Goal: Task Accomplishment & Management: Manage account settings

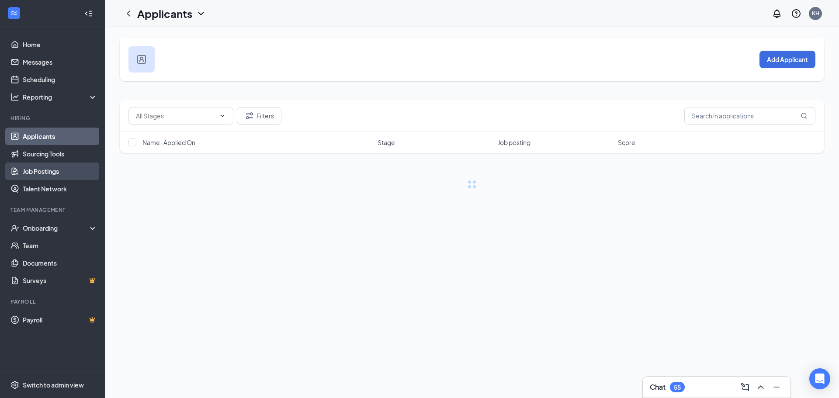
click at [66, 173] on link "Job Postings" at bounding box center [60, 171] width 75 height 17
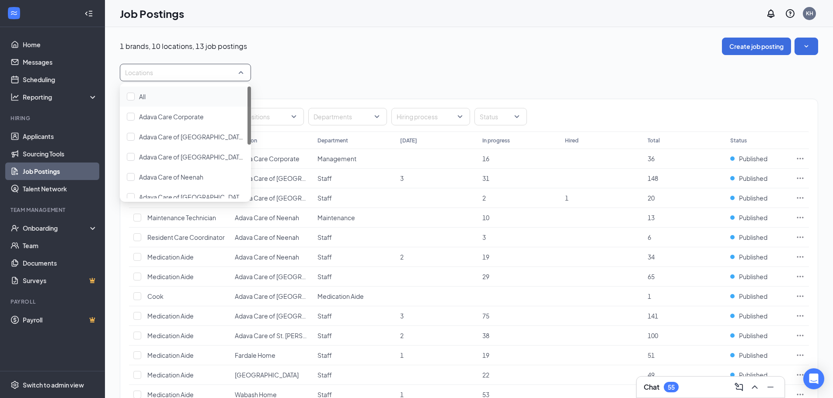
click at [197, 70] on div at bounding box center [181, 73] width 118 height 14
click at [802, 296] on icon "Ellipses" at bounding box center [800, 296] width 7 height 1
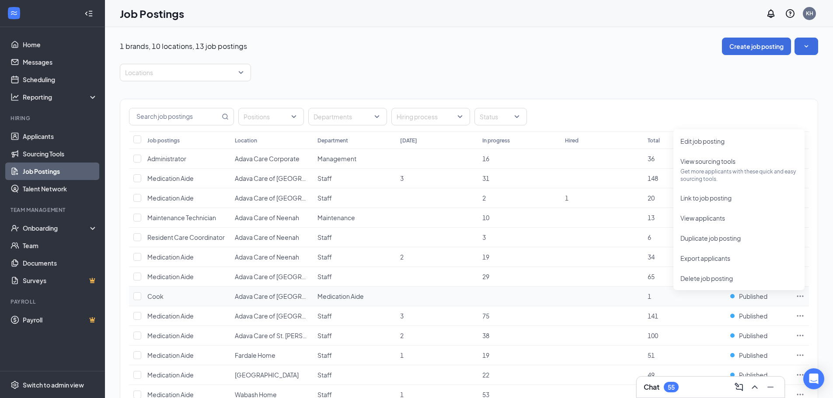
click at [649, 298] on span "1" at bounding box center [649, 296] width 3 height 8
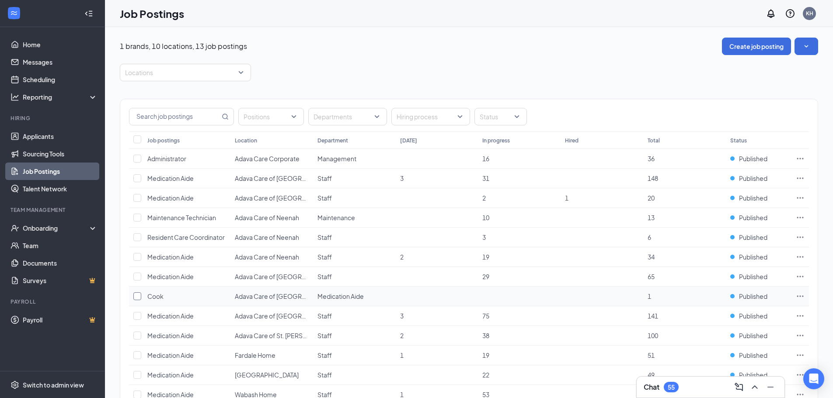
click at [138, 298] on input "checkbox" at bounding box center [137, 296] width 8 height 8
checkbox input "true"
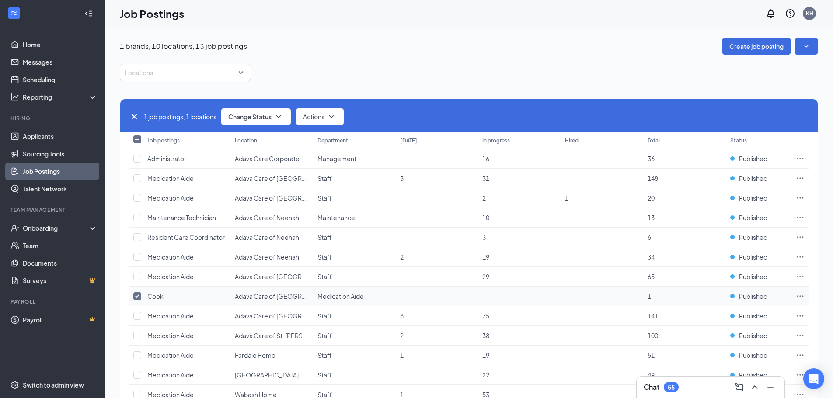
click at [799, 296] on icon "Ellipses" at bounding box center [800, 296] width 9 height 9
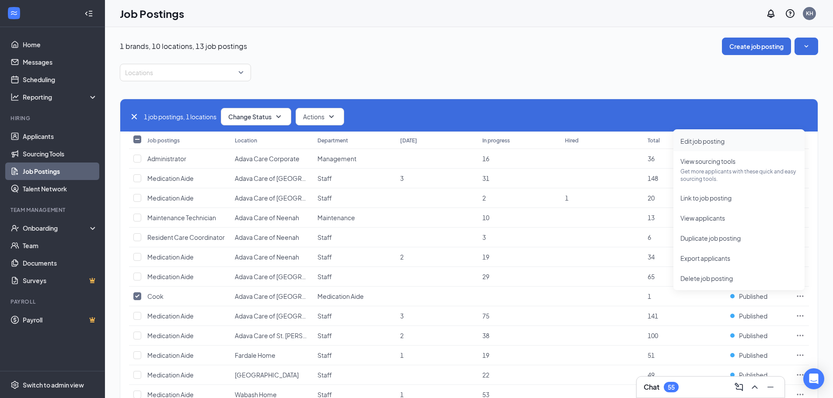
click at [720, 144] on span "Edit job posting" at bounding box center [702, 141] width 44 height 8
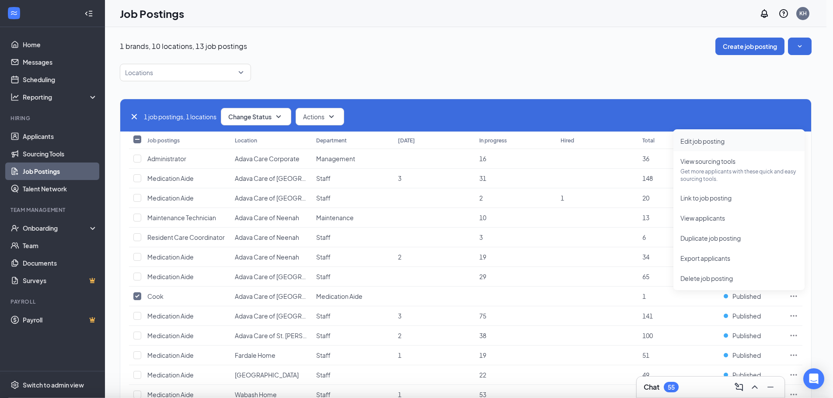
type input "Cook"
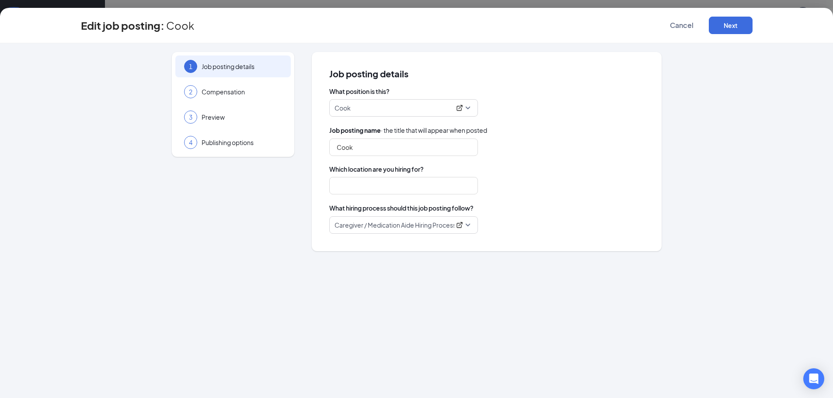
type input "Adava Care of [GEOGRAPHIC_DATA]"
click at [228, 124] on div "3 Preview" at bounding box center [232, 117] width 115 height 22
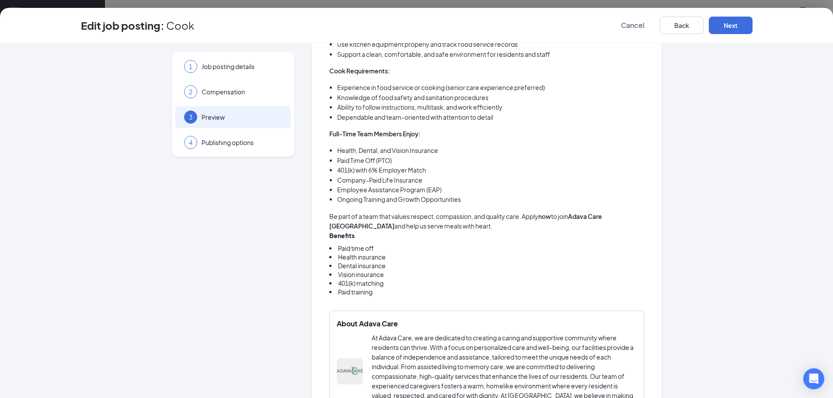
scroll to position [306, 0]
drag, startPoint x: 372, startPoint y: 294, endPoint x: 352, endPoint y: 237, distance: 61.1
click at [352, 237] on div "Benefits Paid time off Health insurance Dental insurance Vision insurance 401(k…" at bounding box center [486, 266] width 315 height 71
drag, startPoint x: 367, startPoint y: 293, endPoint x: 382, endPoint y: 29, distance: 264.1
click at [346, 28] on div "Edit job posting: Cook Cancel Back Next 1 Job posting details 2 Compensation 3 …" at bounding box center [416, 203] width 833 height 390
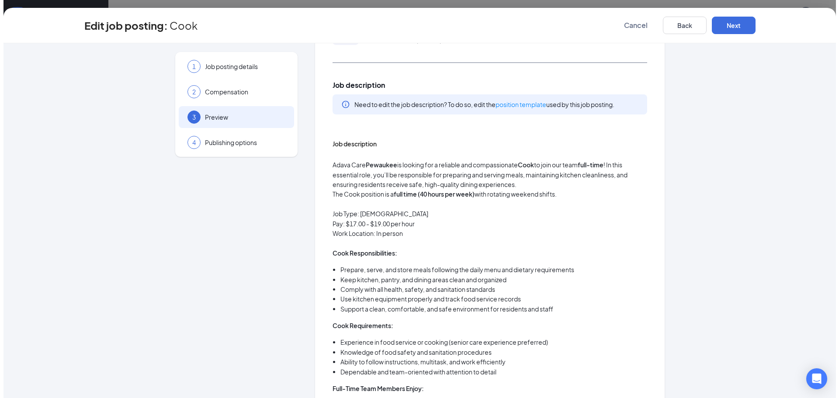
scroll to position [0, 0]
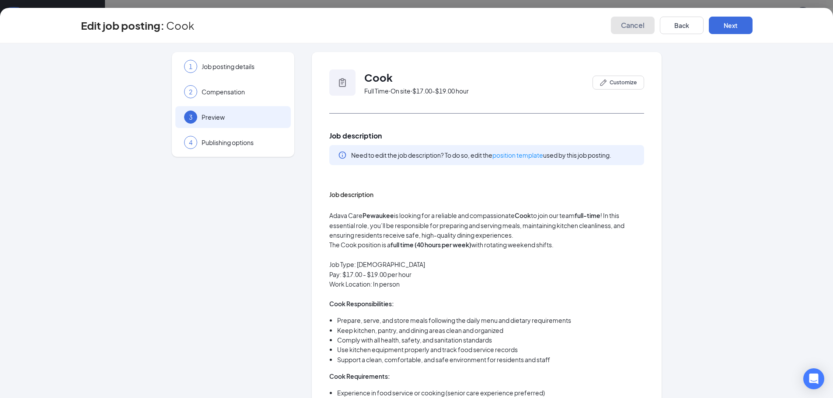
click at [634, 27] on span "Cancel" at bounding box center [633, 25] width 24 height 9
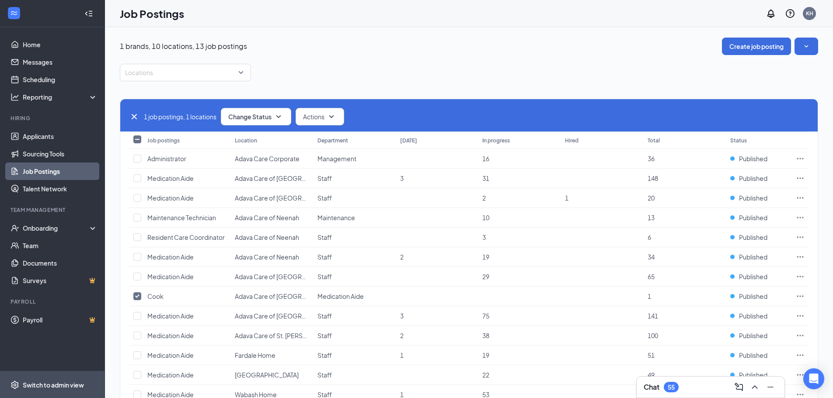
click at [62, 387] on span "Switch to admin view" at bounding box center [60, 385] width 75 height 27
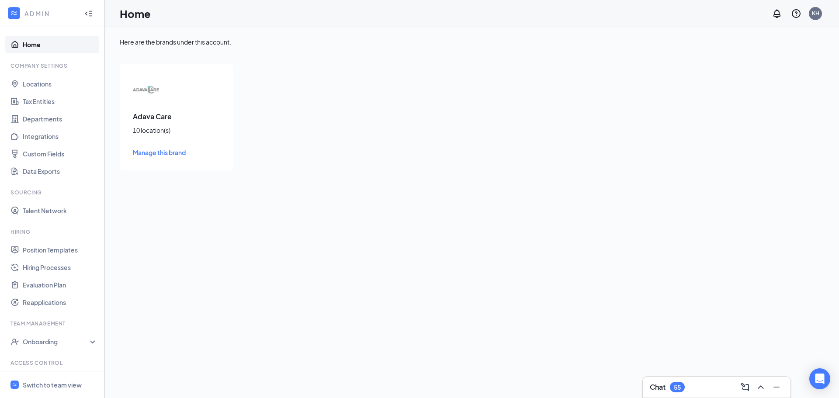
click at [153, 124] on div "Adava Care 10 location(s) Manage this brand" at bounding box center [177, 117] width 114 height 107
click at [160, 156] on span "Manage this brand" at bounding box center [159, 153] width 53 height 8
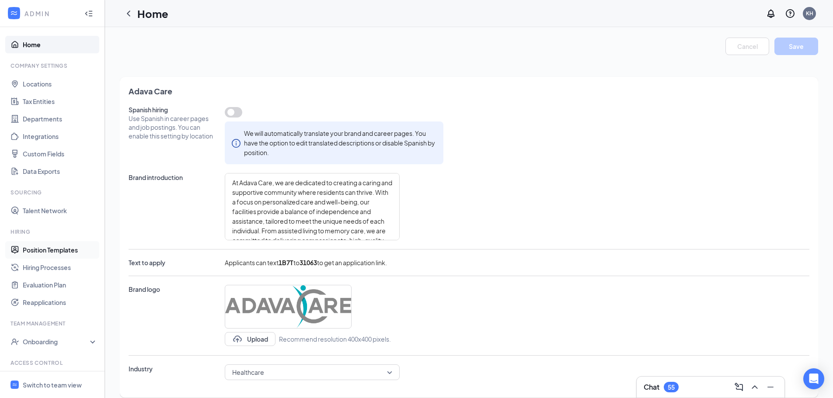
click at [69, 250] on link "Position Templates" at bounding box center [60, 249] width 75 height 17
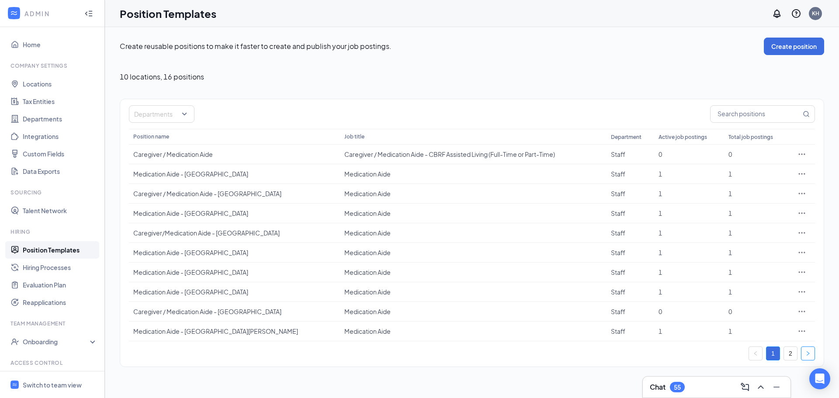
click at [804, 352] on button "button" at bounding box center [808, 354] width 14 height 14
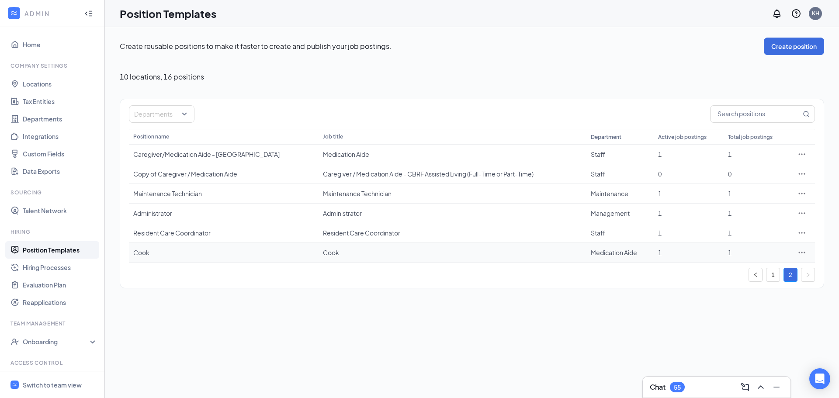
click at [803, 252] on icon "Ellipses" at bounding box center [802, 252] width 9 height 9
click at [776, 271] on span "Edit" at bounding box center [761, 271] width 75 height 10
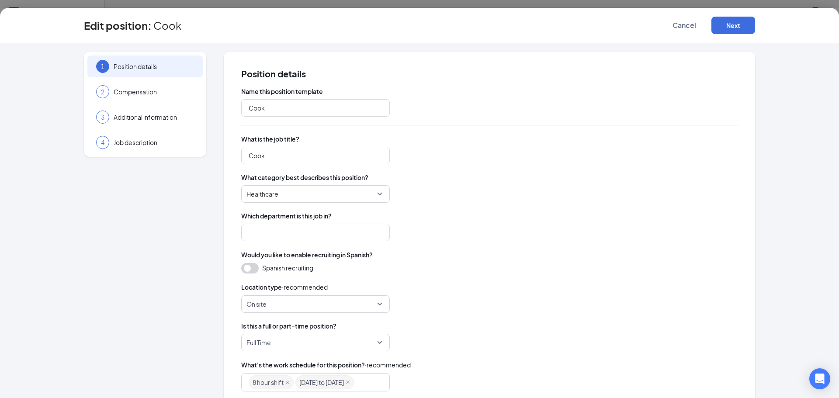
type input "Medication Aide"
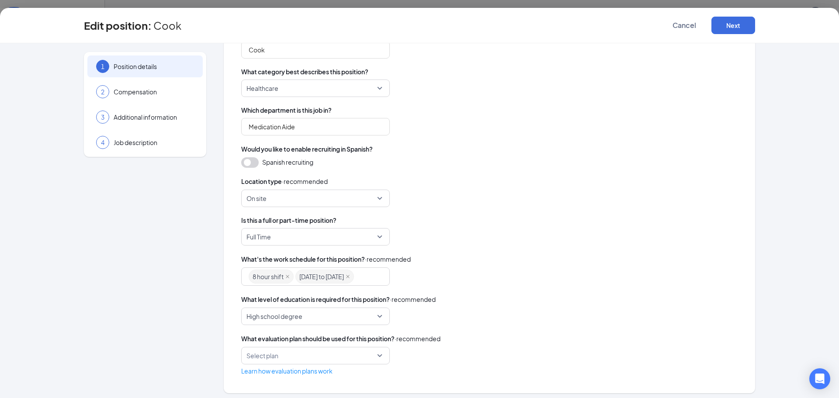
scroll to position [110, 0]
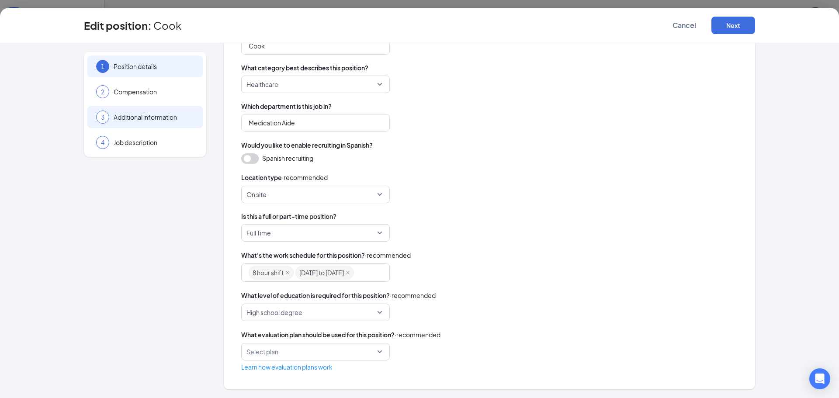
click at [162, 124] on div "3 Additional information" at bounding box center [144, 117] width 115 height 22
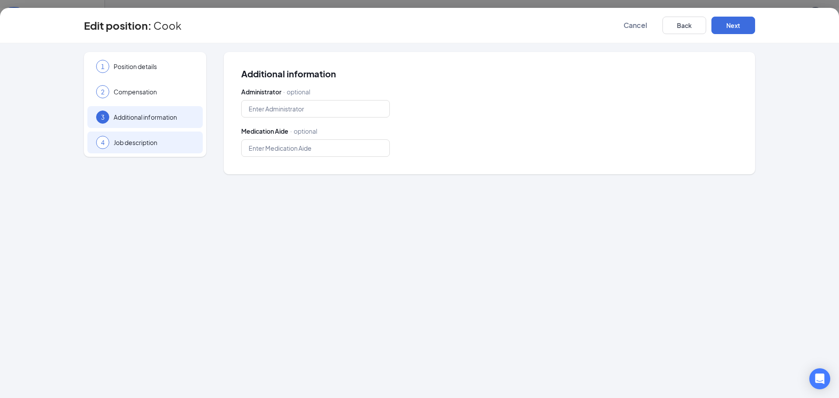
click at [147, 145] on span "Job description" at bounding box center [154, 142] width 80 height 9
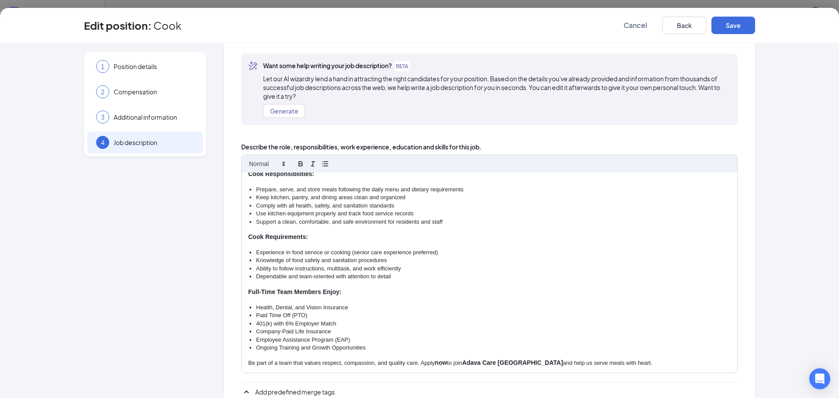
scroll to position [106, 0]
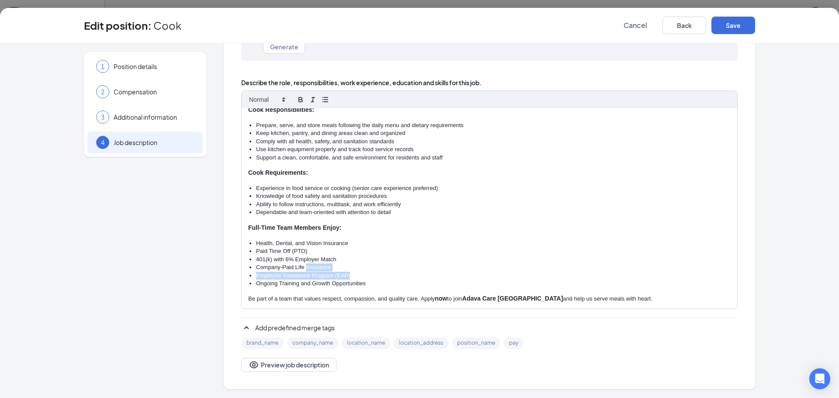
drag, startPoint x: 368, startPoint y: 277, endPoint x: 303, endPoint y: 270, distance: 65.5
click at [303, 270] on ul "Health, Dental, and Vision Insurance Paid Time Off (PTO) 401(k) with 6% Employe…" at bounding box center [489, 264] width 483 height 49
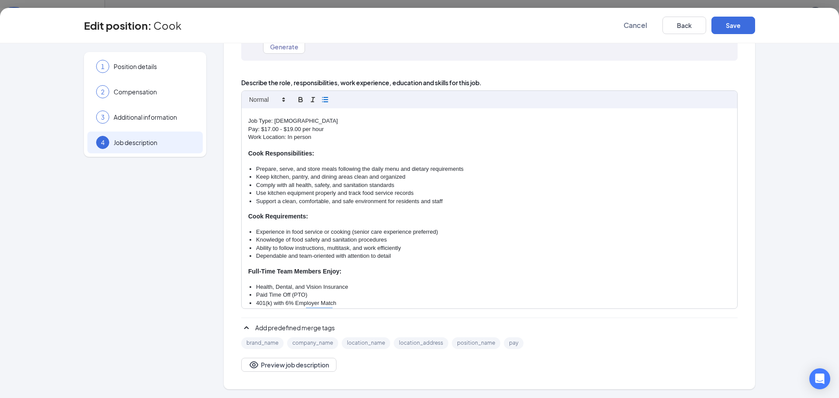
scroll to position [94, 0]
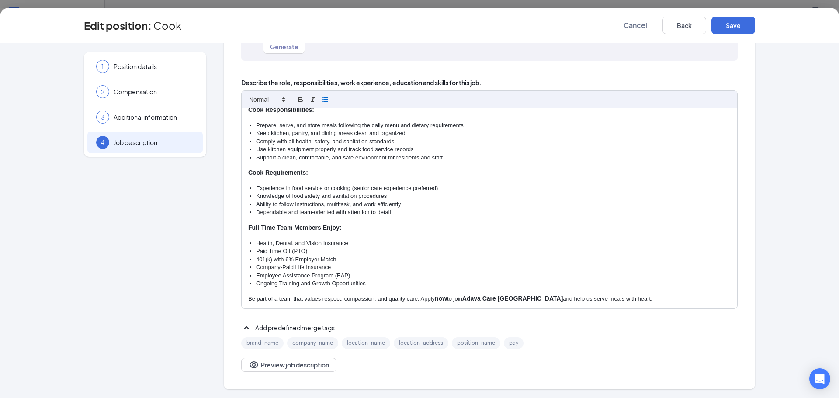
click at [372, 284] on li "Ongoing Training and Growth Opportunities" at bounding box center [493, 284] width 475 height 8
drag, startPoint x: 366, startPoint y: 282, endPoint x: 249, endPoint y: 272, distance: 118.1
click at [249, 272] on ul "Health, Dental, and Vision Insurance Paid Time Off (PTO) 401(k) with 6% Employe…" at bounding box center [489, 264] width 483 height 49
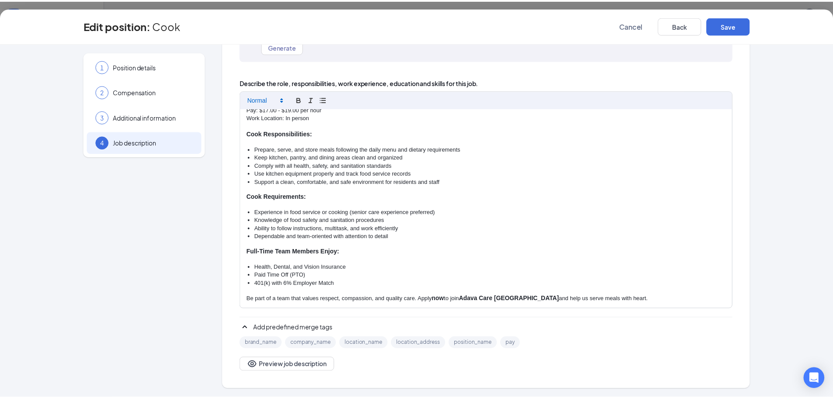
scroll to position [0, 0]
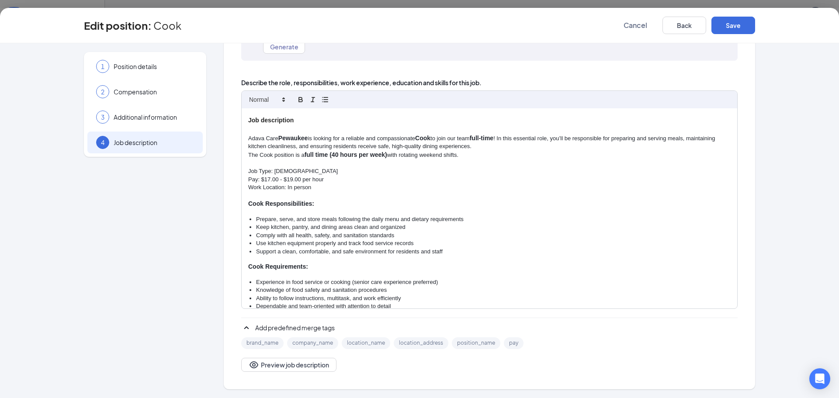
drag, startPoint x: 646, startPoint y: 301, endPoint x: 240, endPoint y: 116, distance: 446.5
click at [242, 116] on div "Job description Adava Care [GEOGRAPHIC_DATA] is looking for a reliable and comp…" at bounding box center [490, 208] width 496 height 200
copy div "Lor ipsumdolors Ametc Adip Elitsedd ei tempori utl e dolorema ali enimadminimve…"
click at [735, 29] on button "Save" at bounding box center [734, 25] width 44 height 17
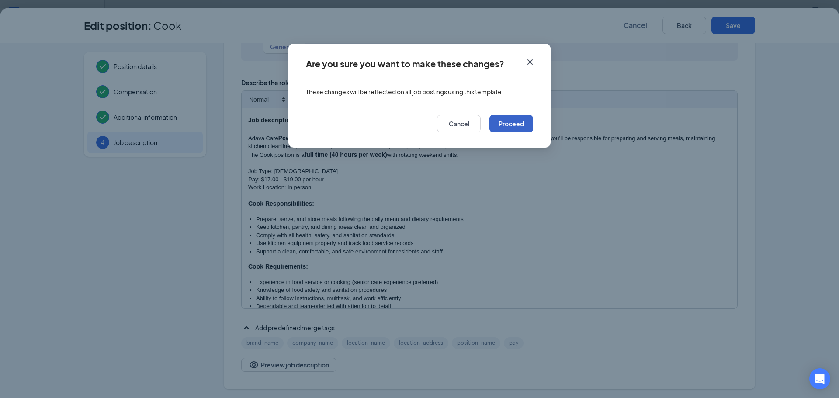
click at [521, 125] on button "Proceed" at bounding box center [512, 123] width 44 height 17
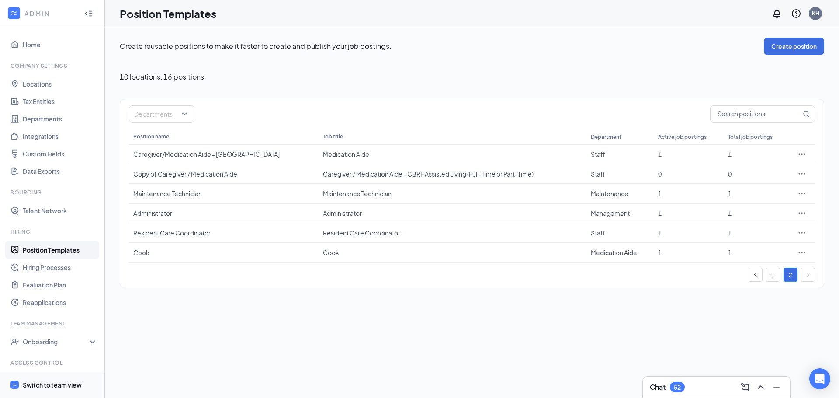
click at [55, 384] on div "Switch to team view" at bounding box center [52, 385] width 59 height 9
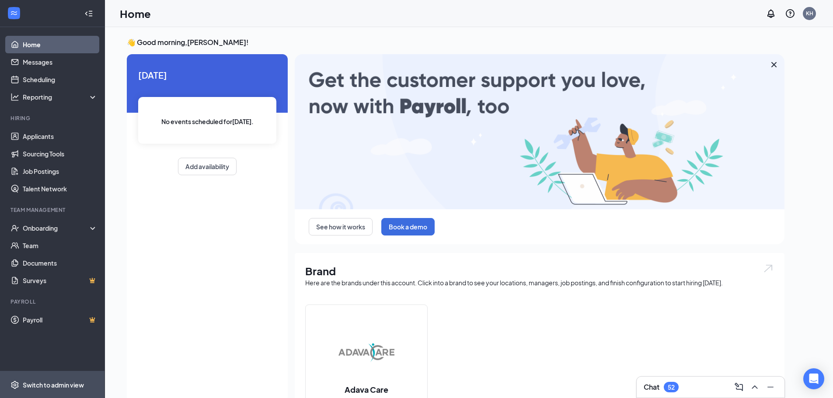
click at [55, 384] on div "Switch to admin view" at bounding box center [53, 385] width 61 height 9
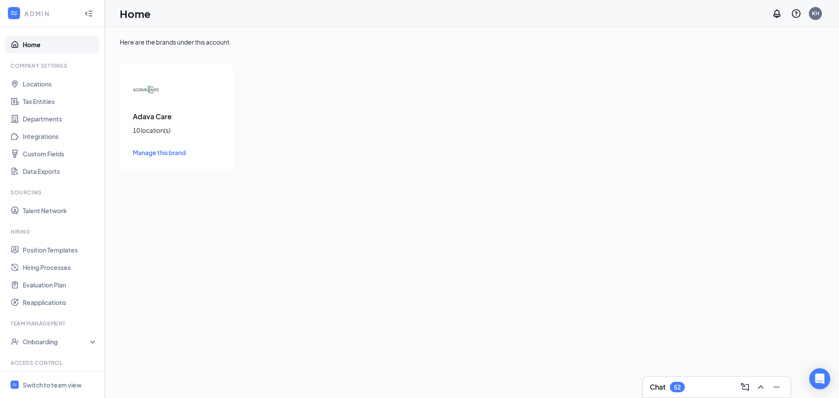
click at [158, 150] on span "Manage this brand" at bounding box center [159, 153] width 53 height 8
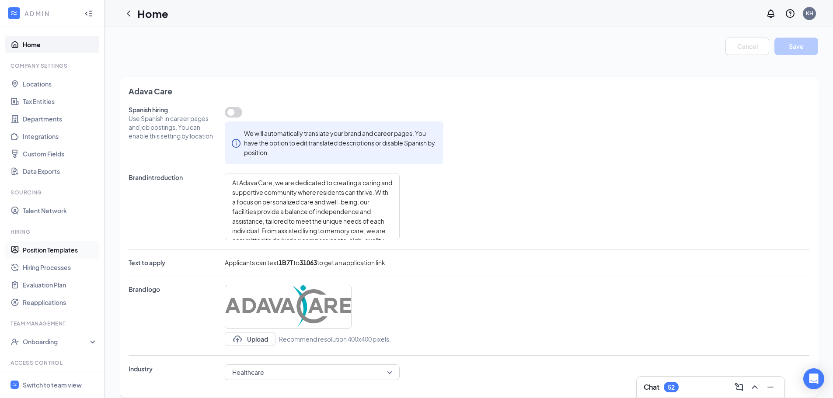
click at [61, 251] on link "Position Templates" at bounding box center [60, 249] width 75 height 17
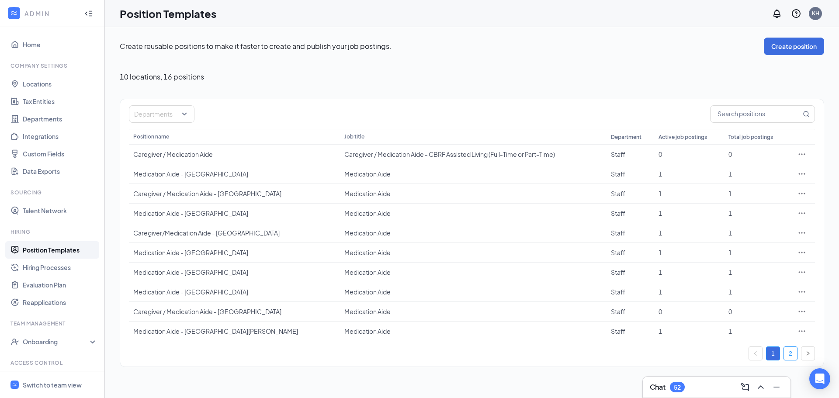
click at [794, 353] on link "2" at bounding box center [790, 353] width 13 height 13
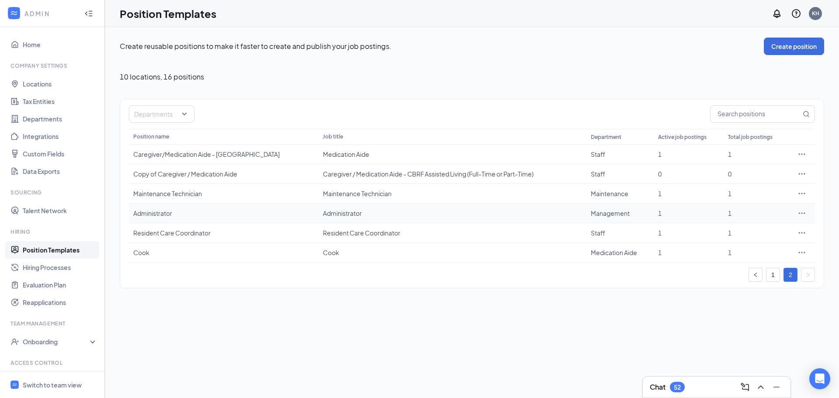
click at [803, 212] on icon "Ellipses" at bounding box center [802, 213] width 9 height 9
click at [767, 275] on span "View job postings" at bounding box center [749, 272] width 50 height 8
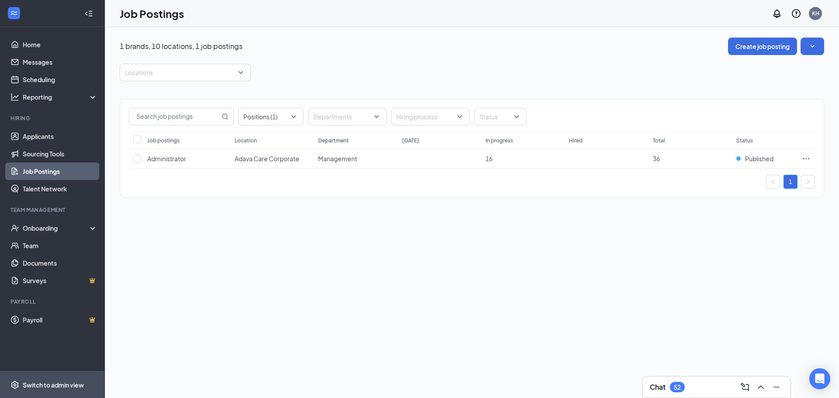
drag, startPoint x: 57, startPoint y: 388, endPoint x: 57, endPoint y: 383, distance: 5.2
click at [57, 386] on div "Switch to admin view" at bounding box center [53, 385] width 61 height 9
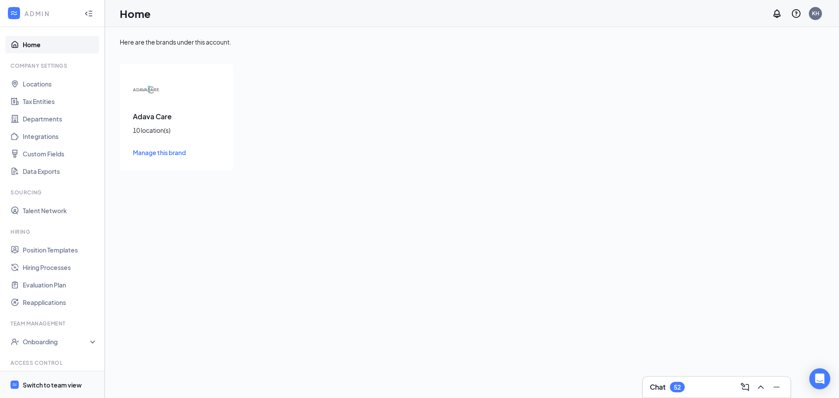
click at [73, 381] on div "Switch to team view" at bounding box center [52, 385] width 59 height 9
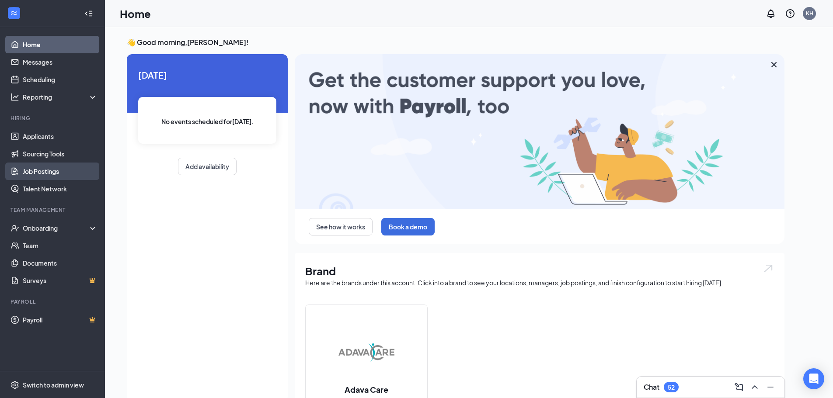
click at [60, 176] on link "Job Postings" at bounding box center [60, 171] width 75 height 17
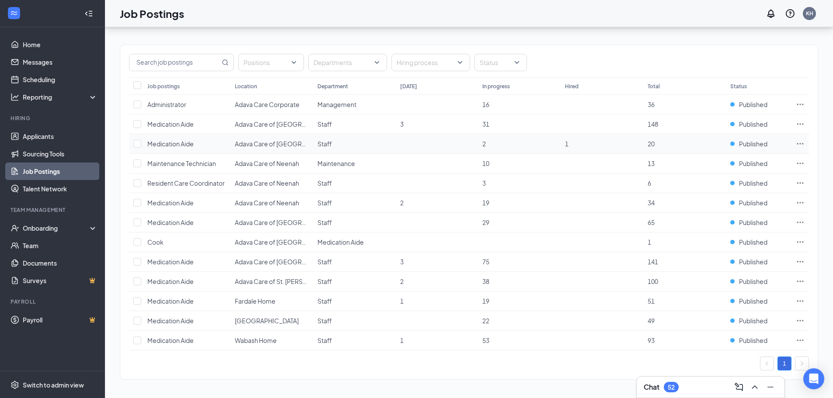
scroll to position [55, 0]
click at [801, 162] on icon "Ellipses" at bounding box center [800, 162] width 7 height 1
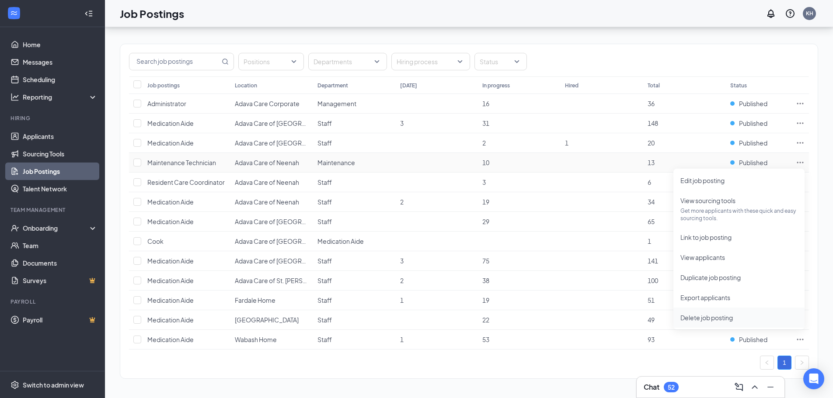
click at [703, 320] on span "Delete job posting" at bounding box center [706, 318] width 52 height 8
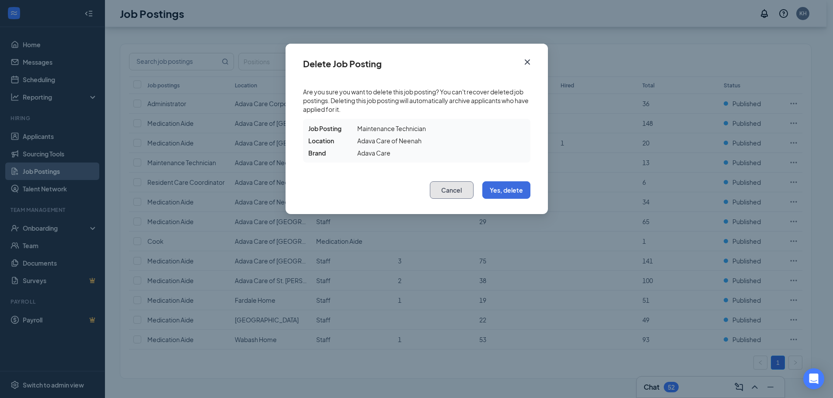
click at [462, 188] on button "Cancel" at bounding box center [452, 189] width 44 height 17
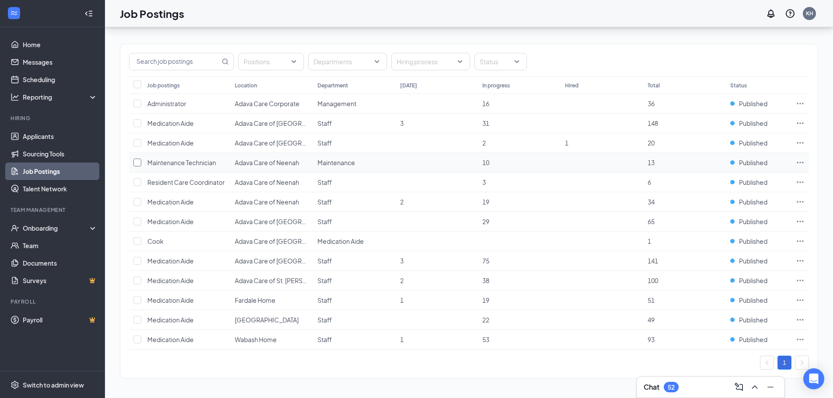
click at [139, 165] on input "checkbox" at bounding box center [137, 163] width 8 height 8
checkbox input "true"
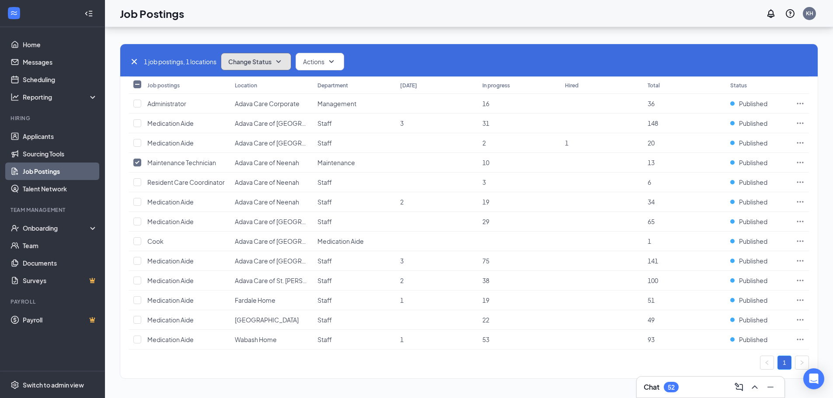
click at [279, 63] on icon "SmallChevronDown" at bounding box center [278, 61] width 10 height 10
click at [277, 104] on div "Unpublish" at bounding box center [275, 104] width 105 height 19
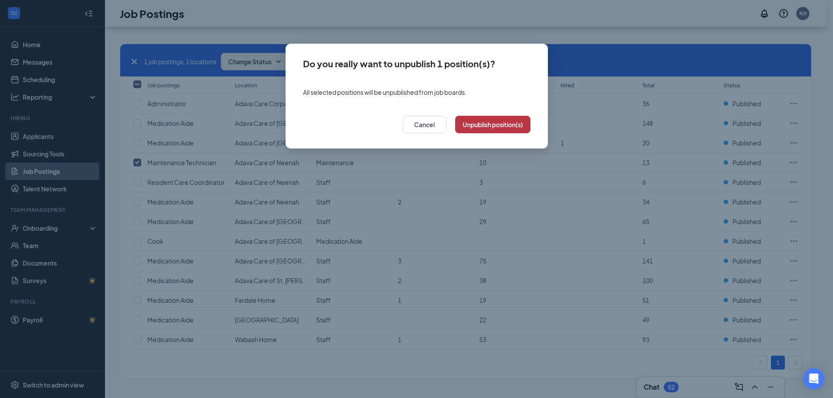
click at [491, 127] on button "Unpublish position(s)" at bounding box center [492, 124] width 75 height 17
